Goal: Transaction & Acquisition: Subscribe to service/newsletter

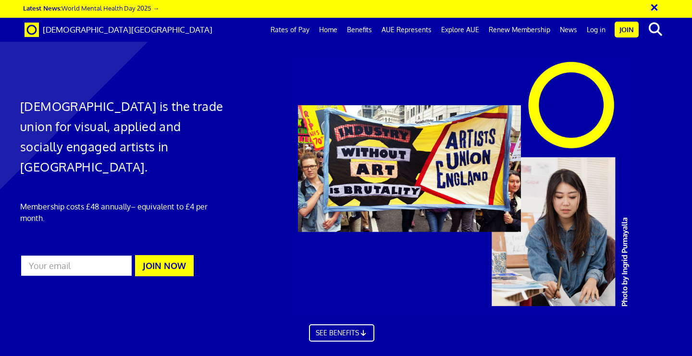
scroll to position [0, 5]
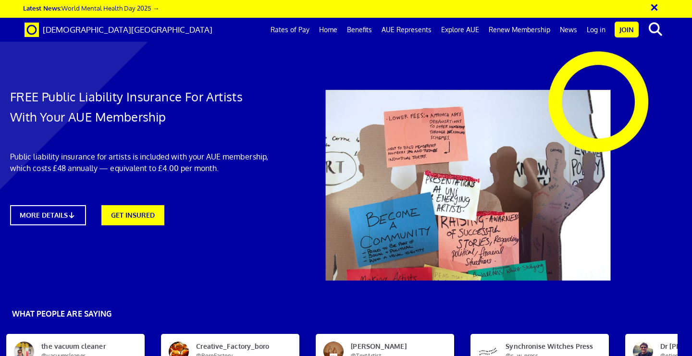
scroll to position [37, 14]
click at [143, 203] on link "GET INSURED" at bounding box center [132, 214] width 69 height 22
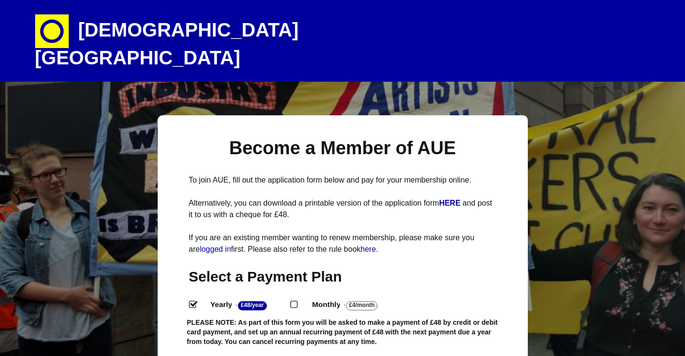
select select
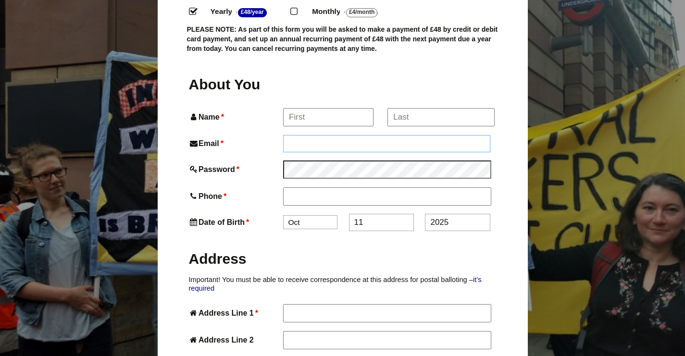
scroll to position [293, 0]
